Goal: Check status: Check status

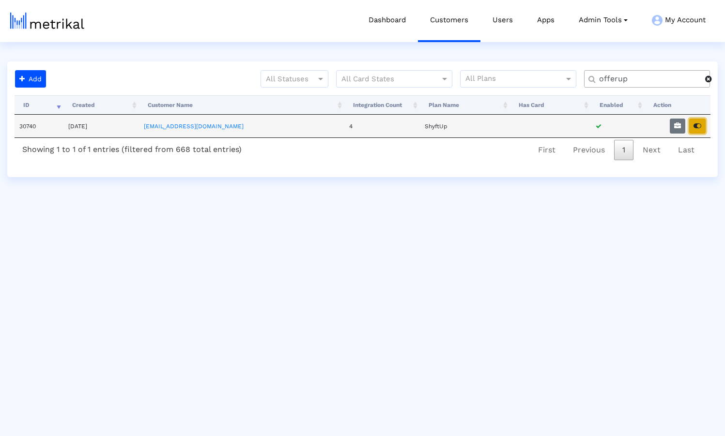
click at [697, 125] on icon "button" at bounding box center [697, 126] width 8 height 7
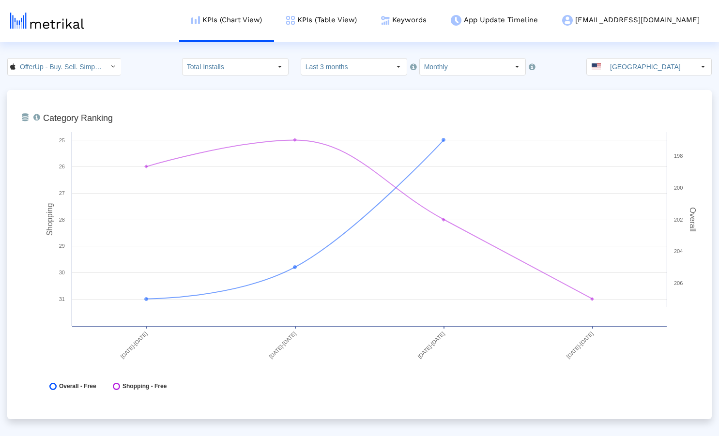
click at [361, 20] on link "KPIs (Table View)" at bounding box center [321, 20] width 95 height 40
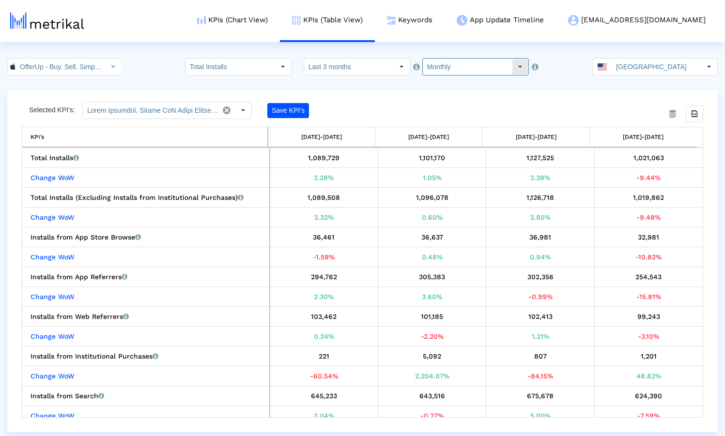
click at [443, 66] on input "Monthly" at bounding box center [467, 67] width 89 height 16
click at [446, 82] on div "Weekly" at bounding box center [471, 84] width 101 height 16
type input "Weekly"
